Goal: Task Accomplishment & Management: Manage account settings

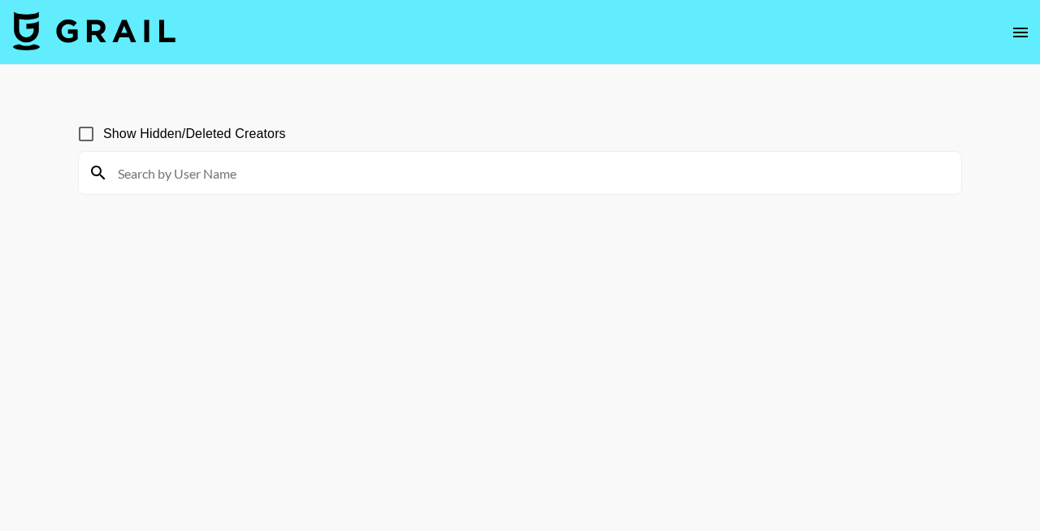
click at [249, 170] on input at bounding box center [529, 173] width 843 height 26
click at [188, 171] on input at bounding box center [529, 173] width 843 height 26
click at [143, 170] on input at bounding box center [529, 173] width 843 height 26
click at [211, 171] on input at bounding box center [529, 173] width 843 height 26
click at [172, 173] on input at bounding box center [529, 173] width 843 height 26
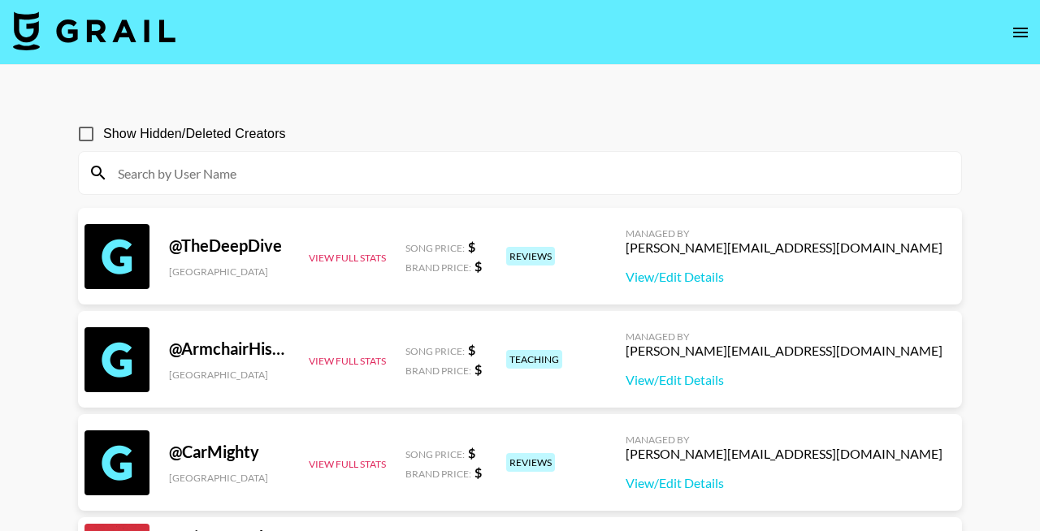
paste input "the_life_of_naomi_11_11"
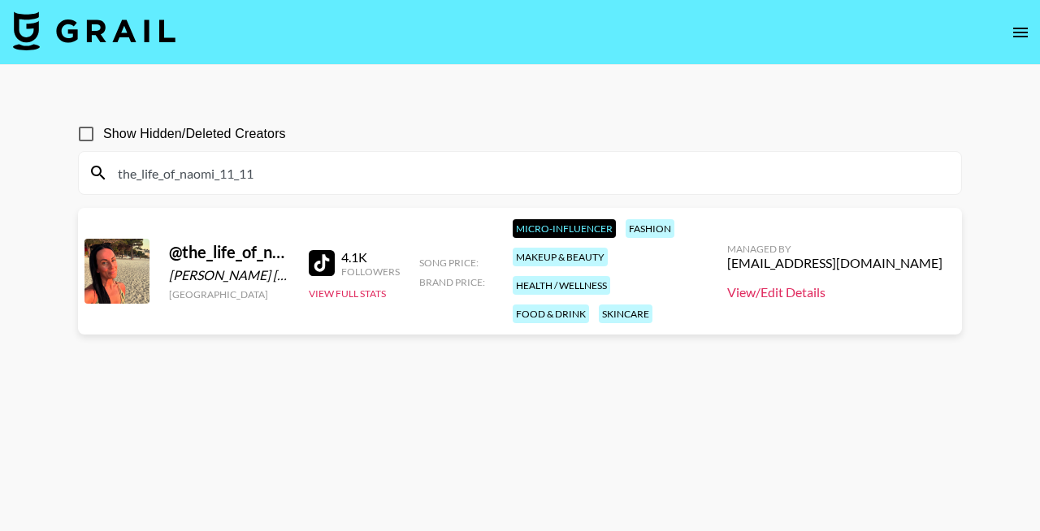
type input "the_life_of_naomi_11_11"
click at [804, 284] on link "View/Edit Details" at bounding box center [834, 292] width 215 height 16
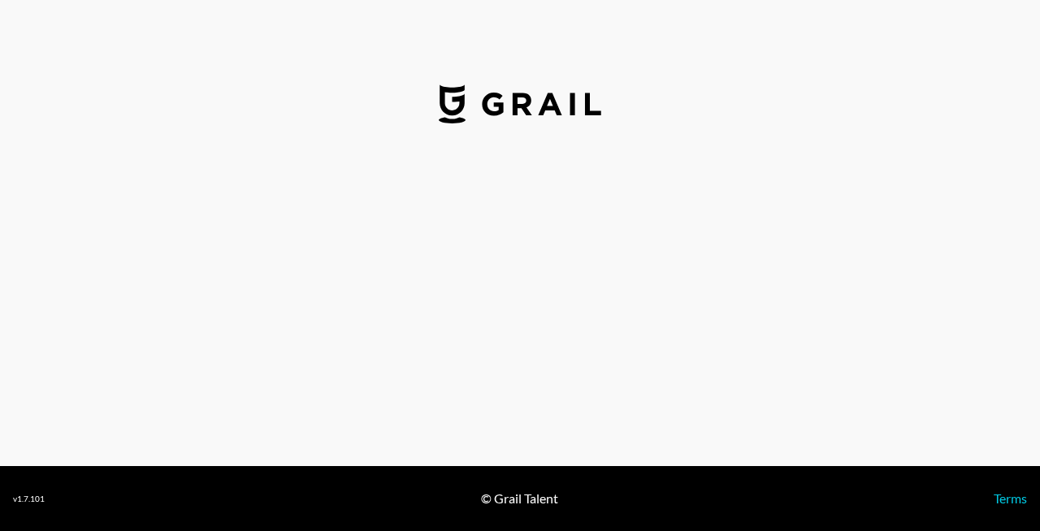
select select "USD"
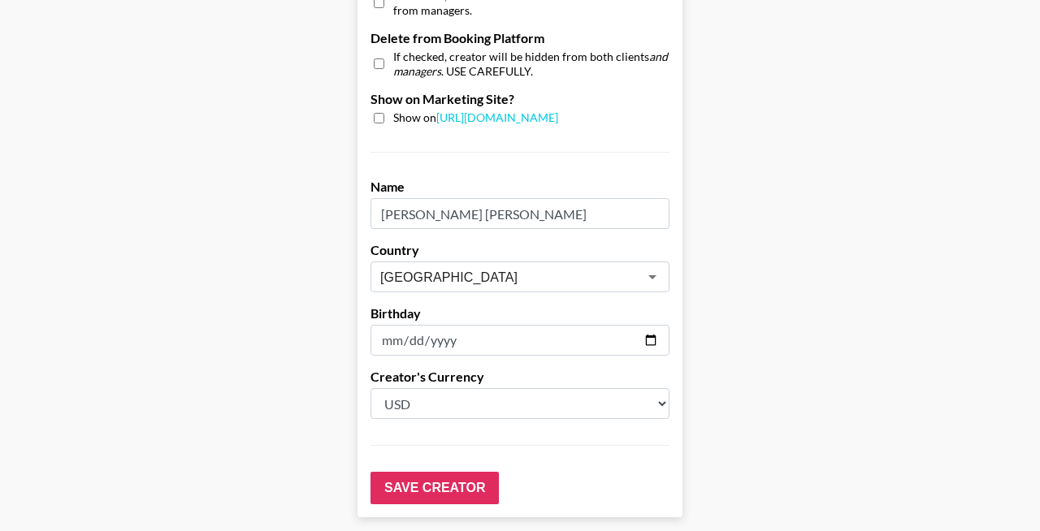
scroll to position [1620, 0]
